Goal: Use online tool/utility: Utilize a website feature to perform a specific function

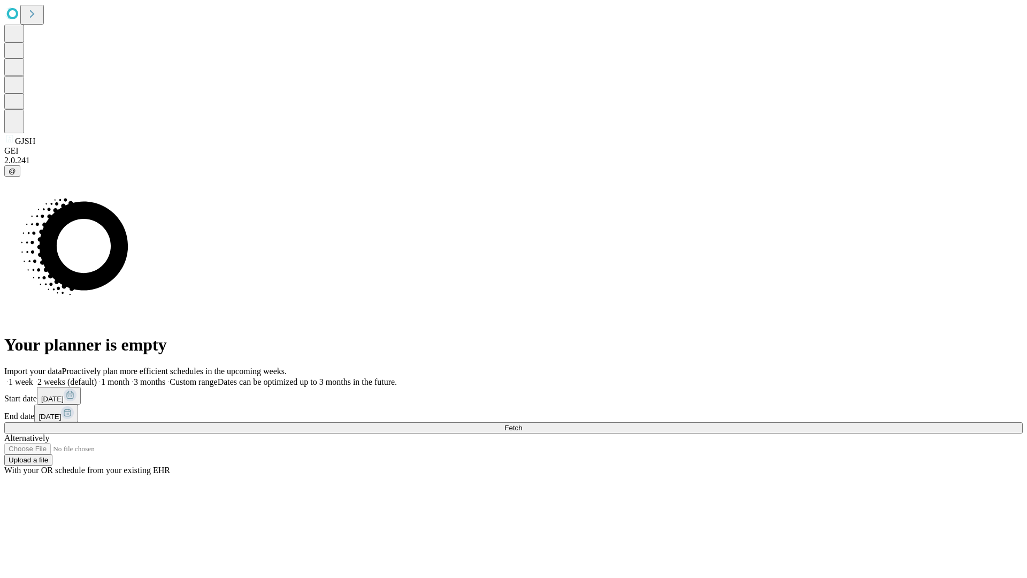
click at [522, 424] on span "Fetch" at bounding box center [513, 428] width 18 height 8
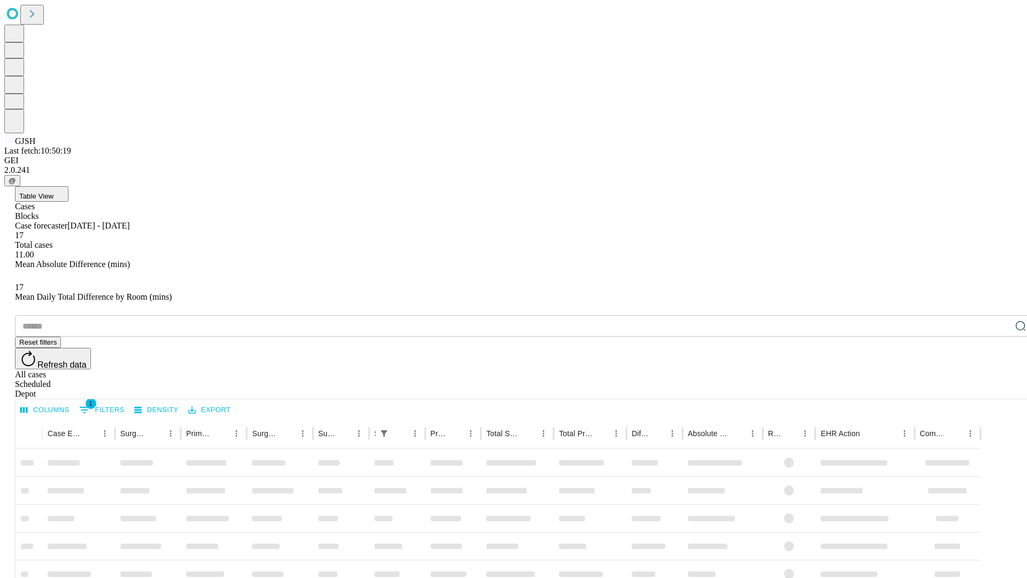
click at [53, 192] on span "Table View" at bounding box center [36, 196] width 34 height 8
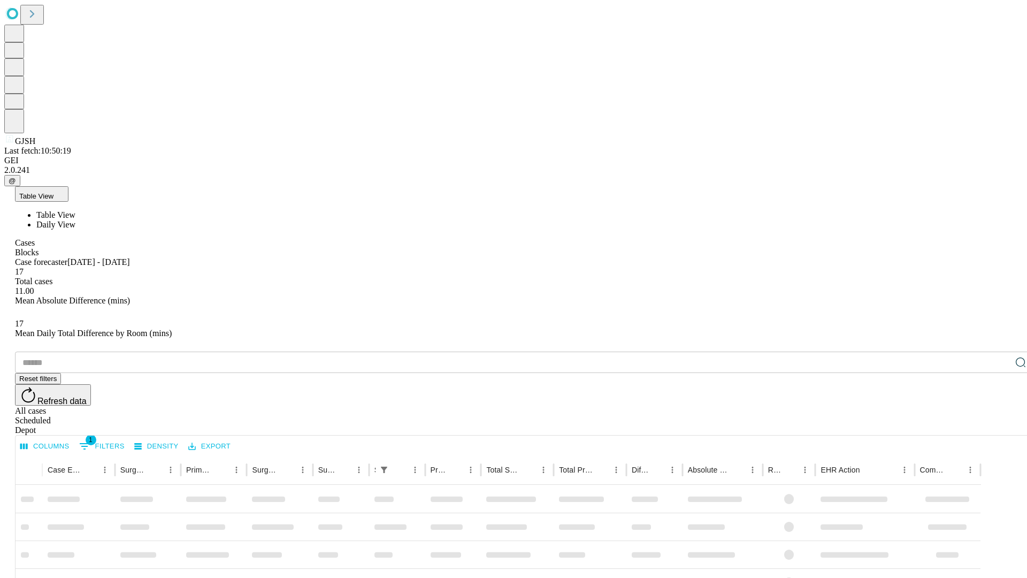
click at [75, 220] on span "Daily View" at bounding box center [55, 224] width 39 height 9
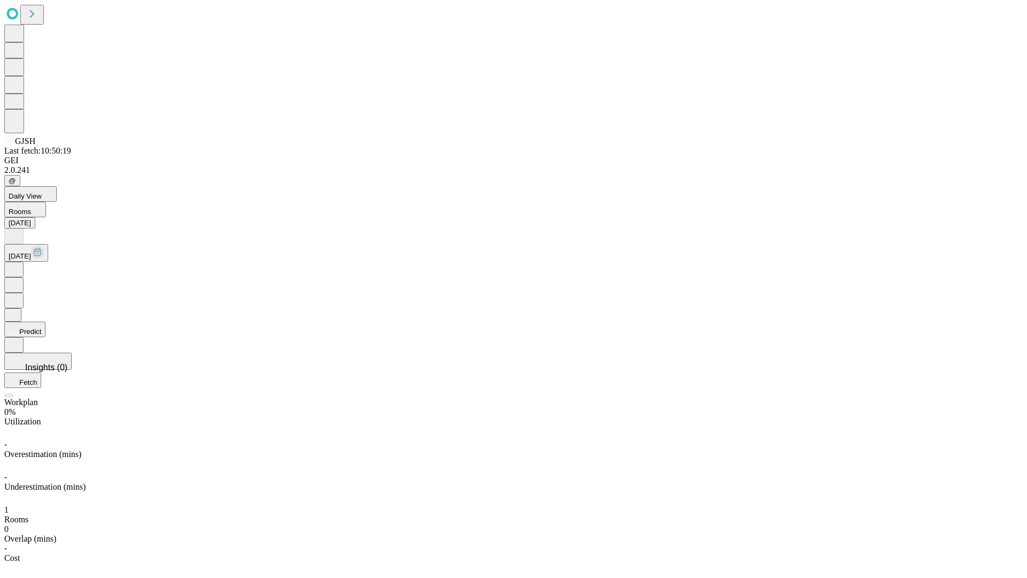
click at [45, 322] on button "Predict" at bounding box center [24, 330] width 41 height 16
